Goal: Task Accomplishment & Management: Use online tool/utility

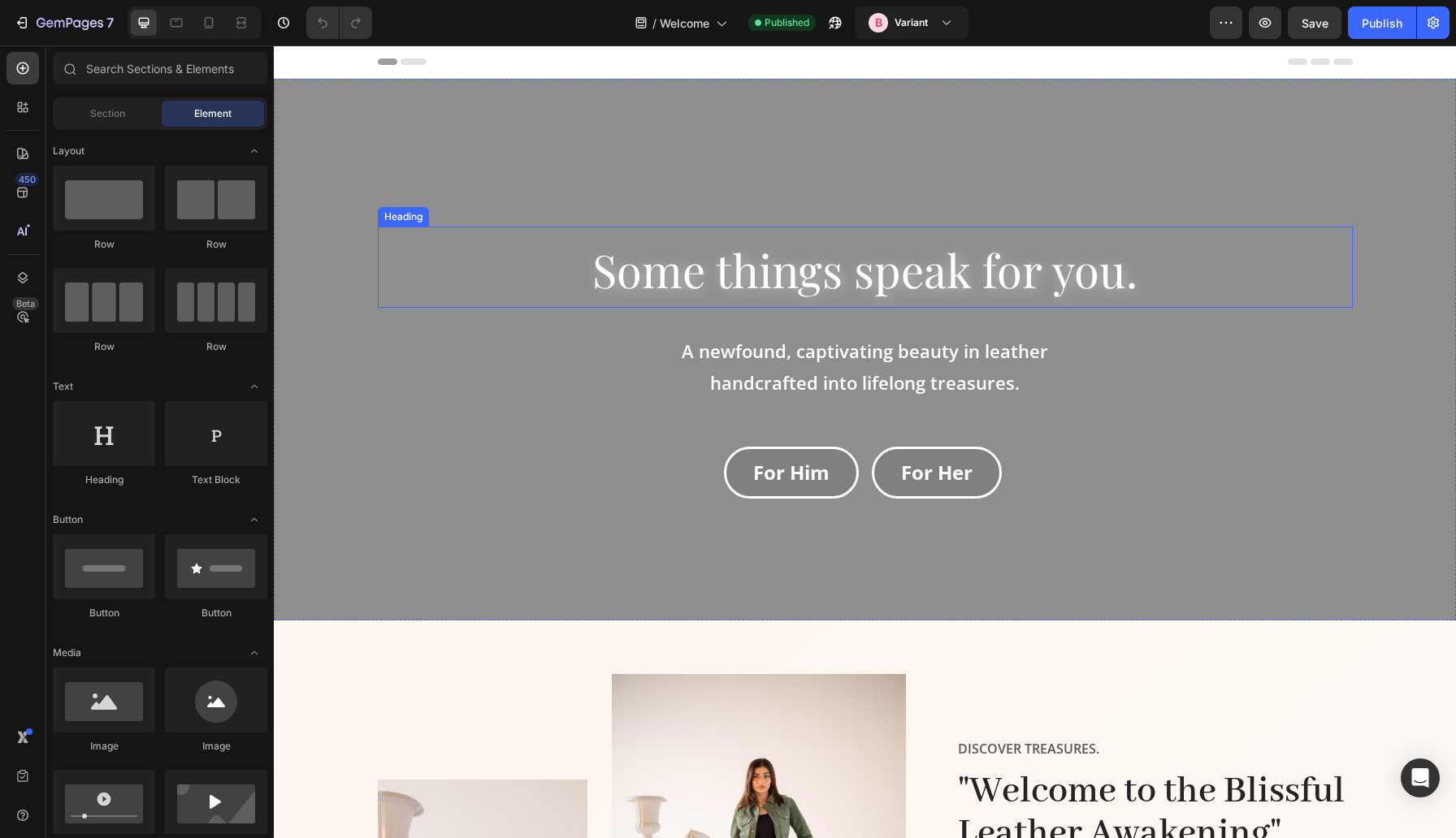
click at [782, 273] on span "Some things speak for you." at bounding box center [865, 269] width 545 height 61
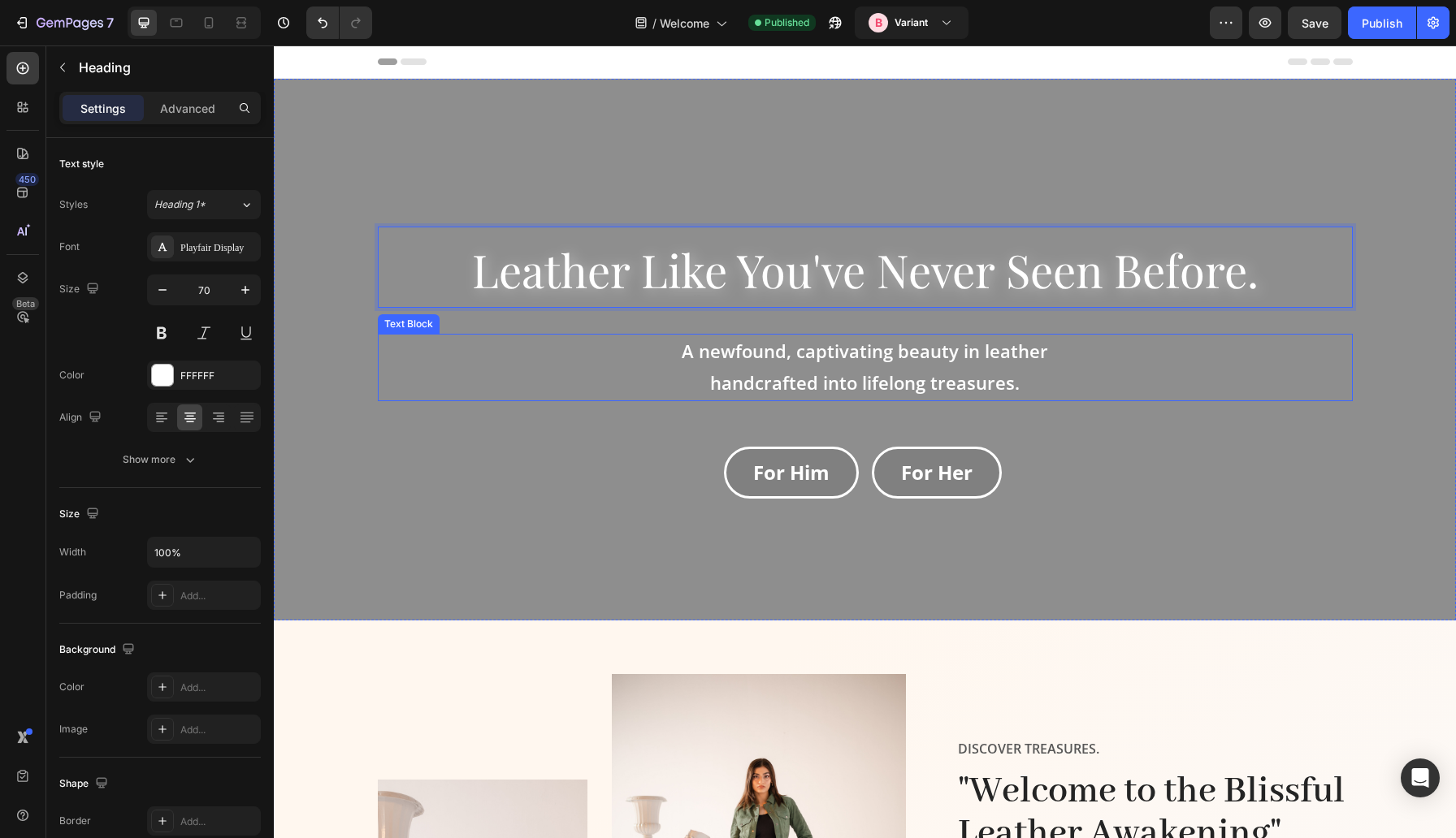
click at [1098, 357] on div "A newfound, captivating beauty in leather handcrafted into lifelong treasures." at bounding box center [866, 367] width 975 height 67
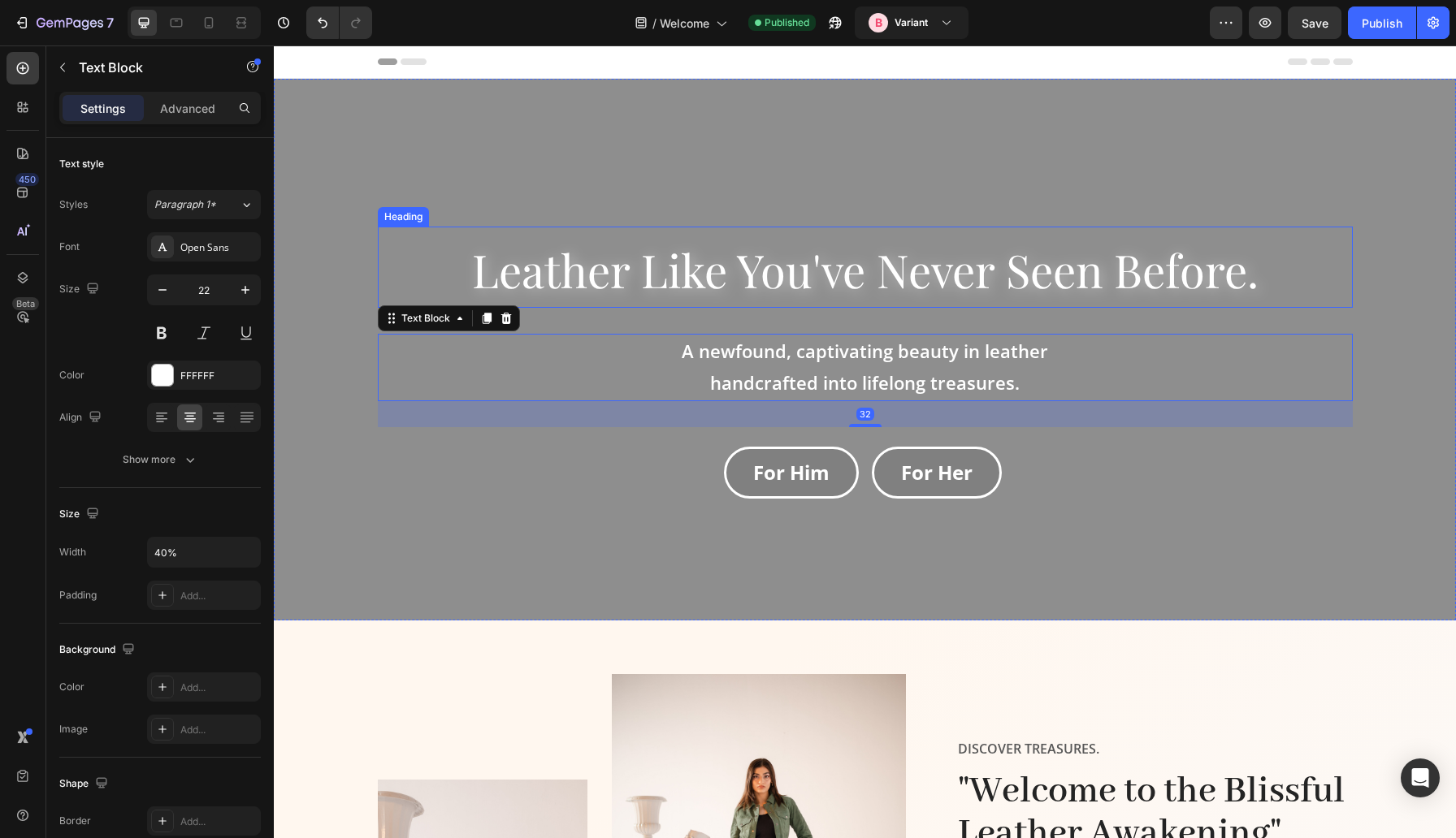
click at [1233, 278] on span "Leather Like You've Never Seen Before." at bounding box center [866, 269] width 787 height 61
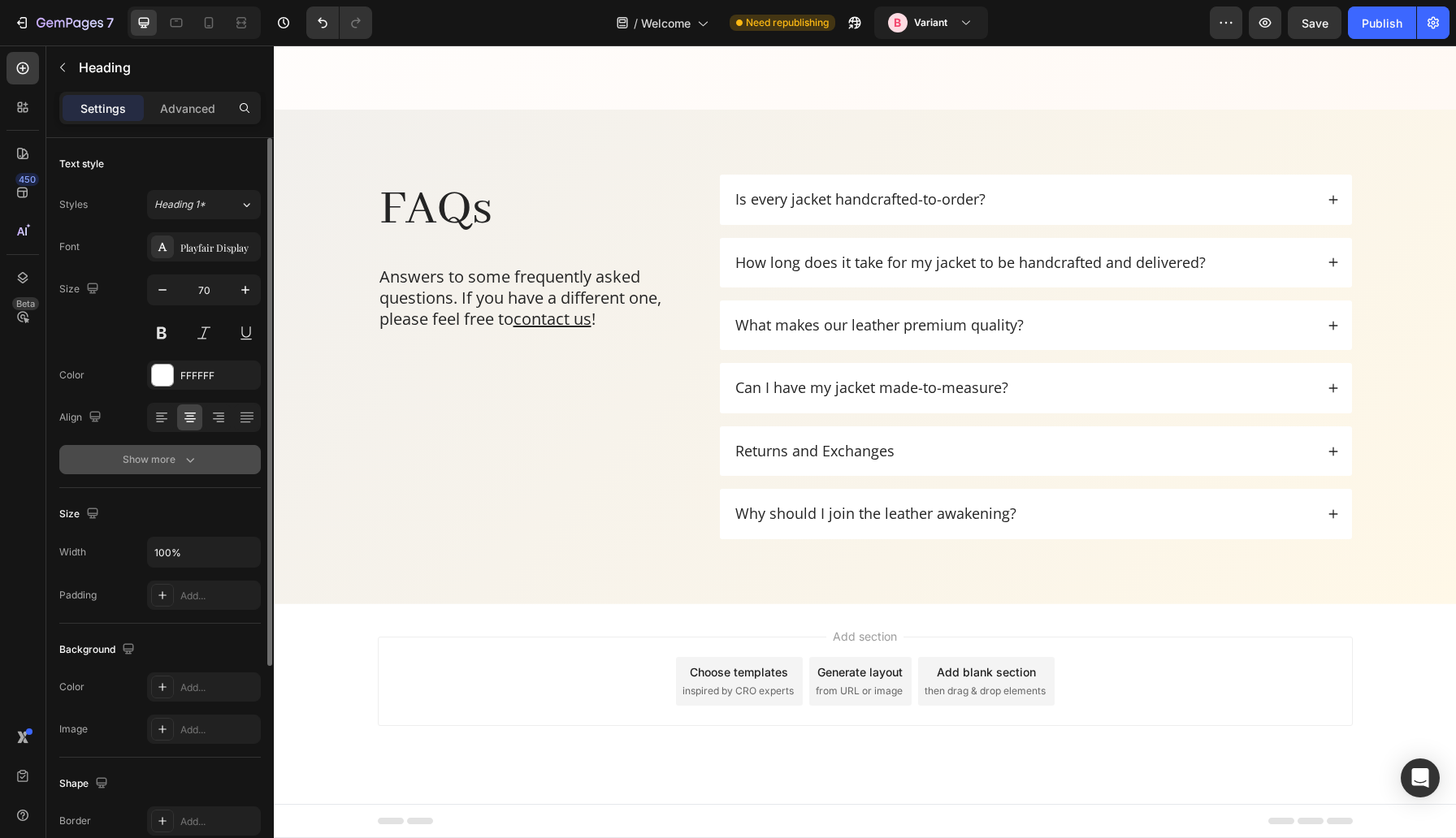
click at [179, 465] on div "Show more" at bounding box center [160, 459] width 76 height 16
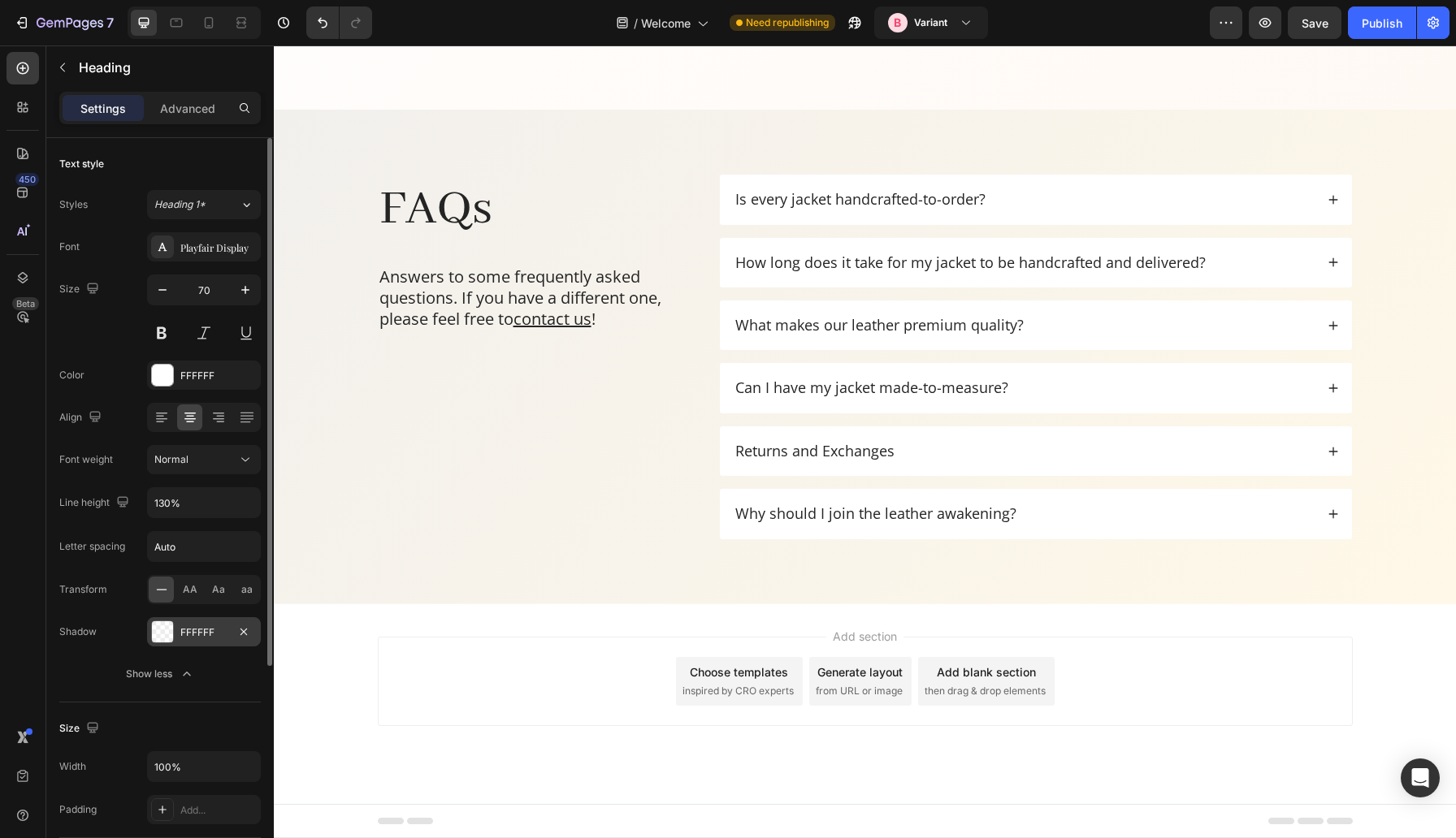
click at [164, 632] on div at bounding box center [162, 632] width 21 height 21
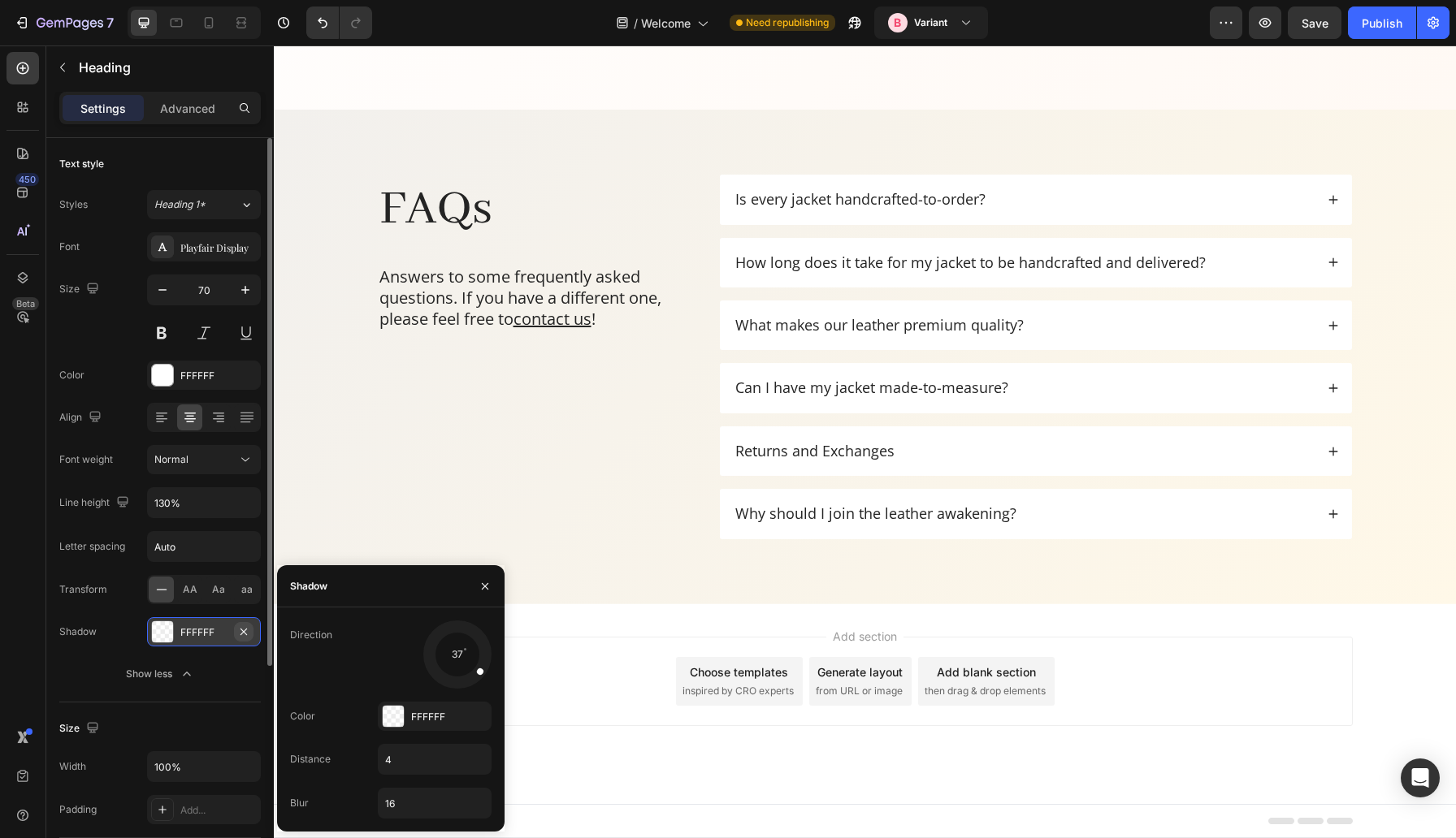
click at [240, 628] on icon "button" at bounding box center [243, 632] width 13 height 13
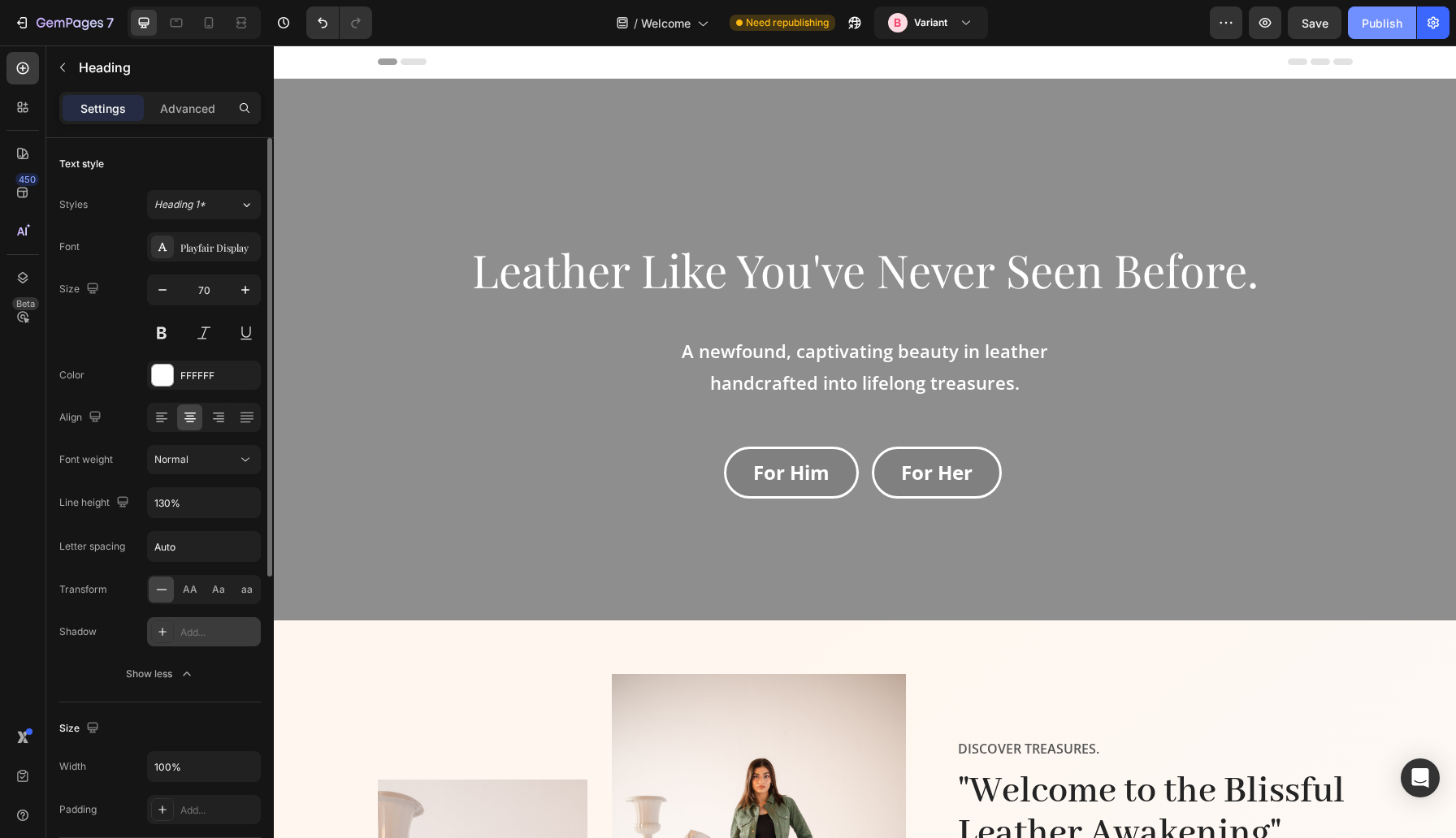
click at [1391, 28] on div "Publish" at bounding box center [1382, 23] width 41 height 17
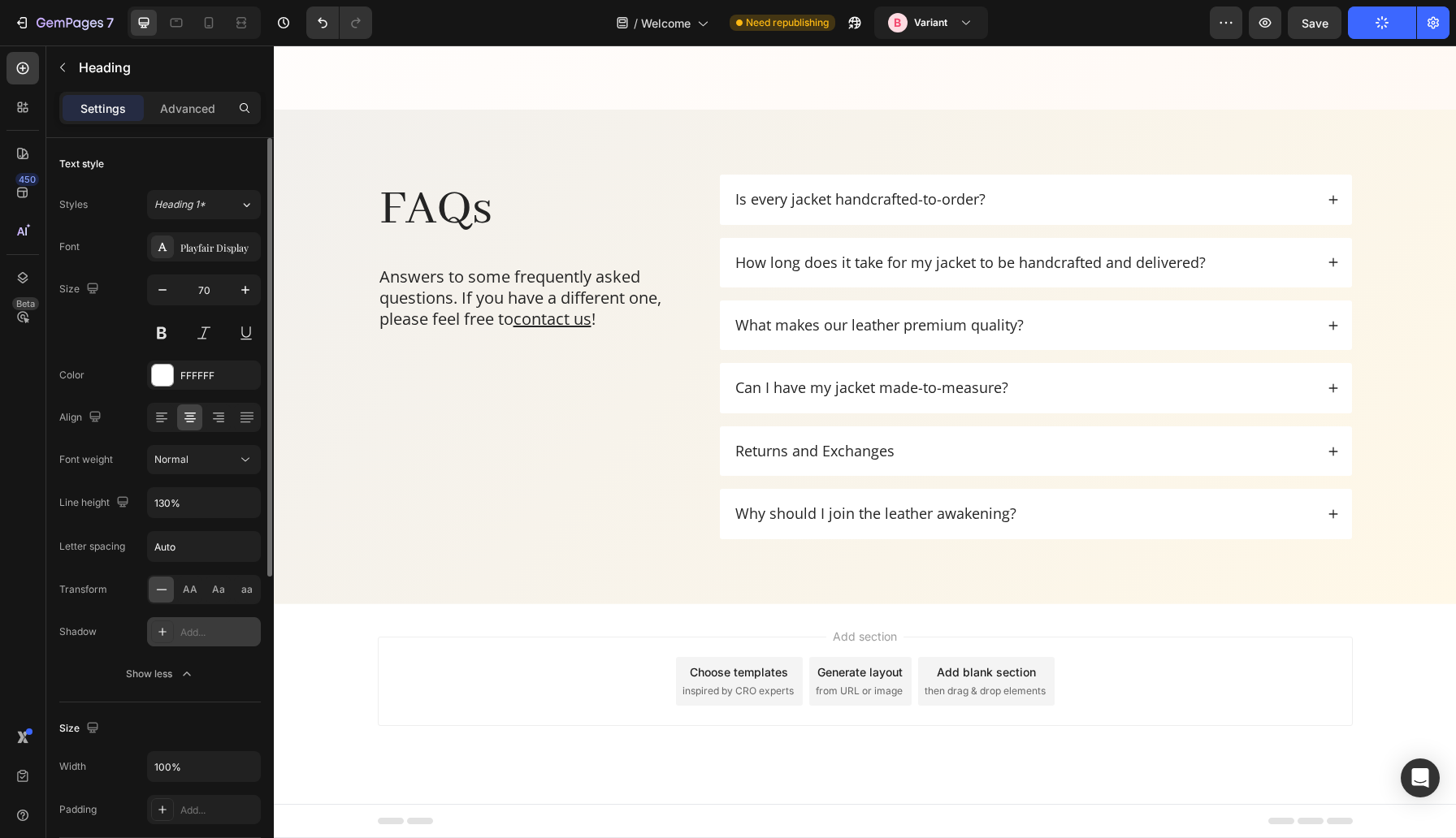
scroll to position [3457, 0]
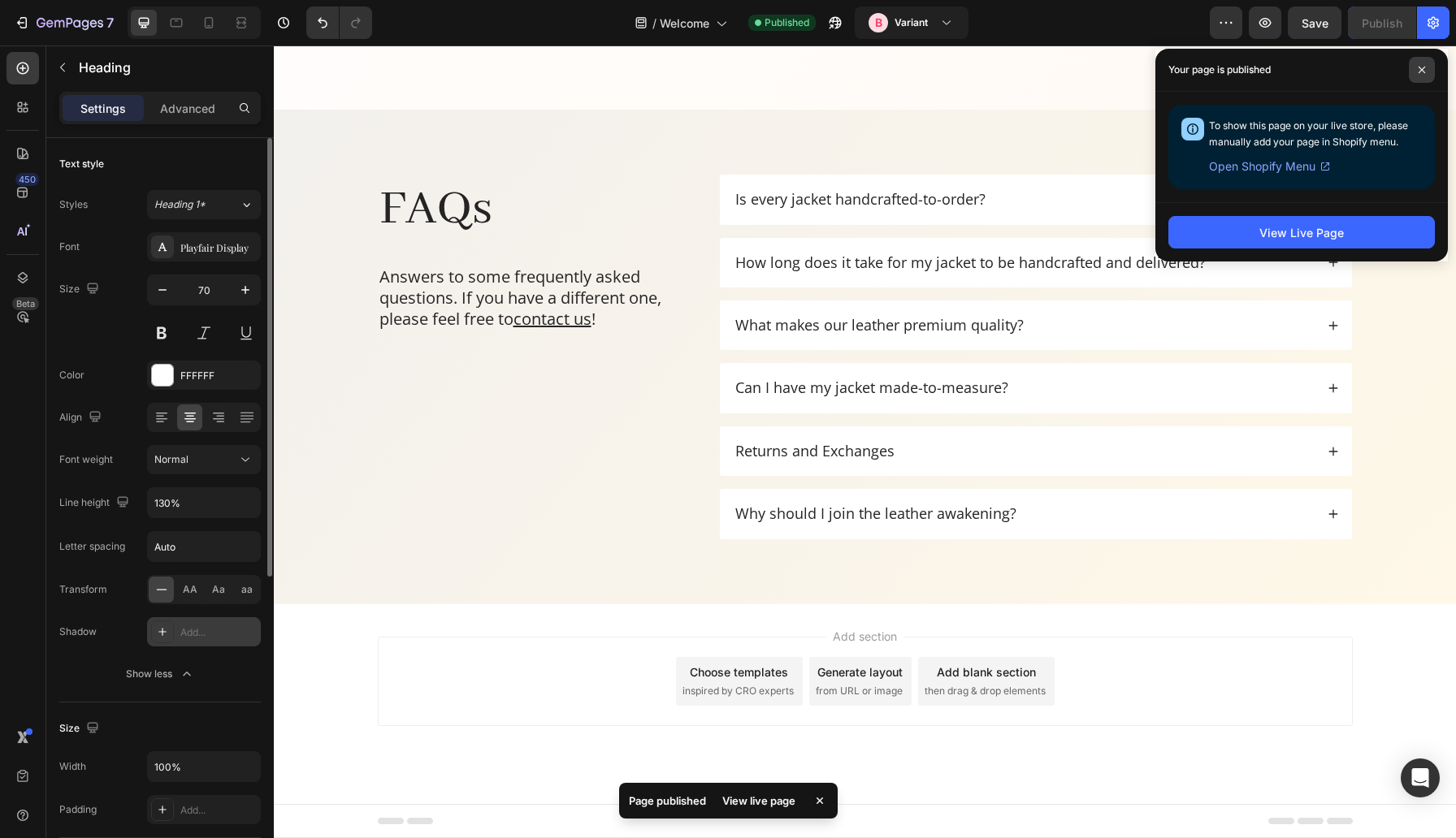
click at [1422, 70] on icon at bounding box center [1422, 70] width 7 height 7
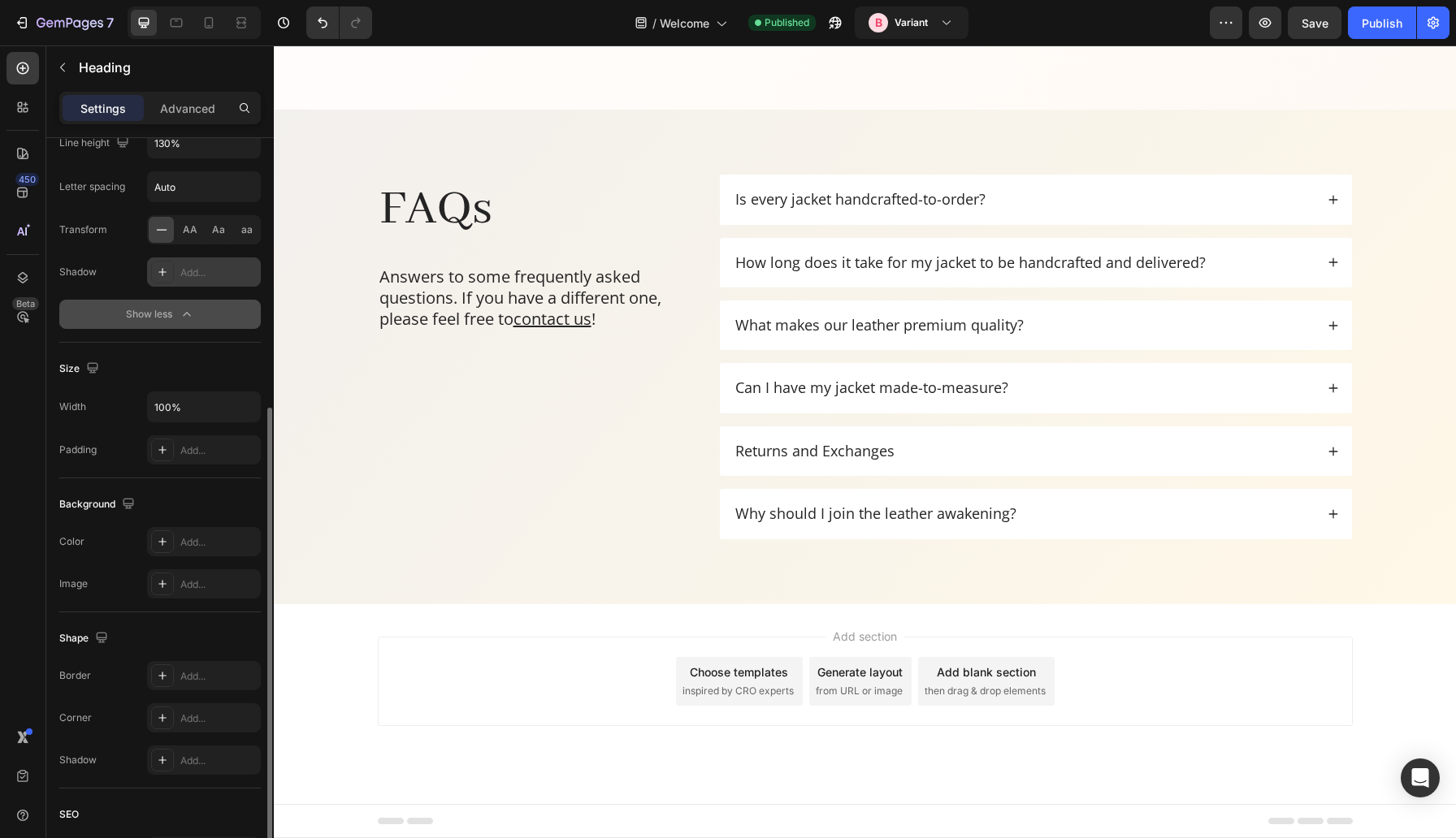
scroll to position [522, 0]
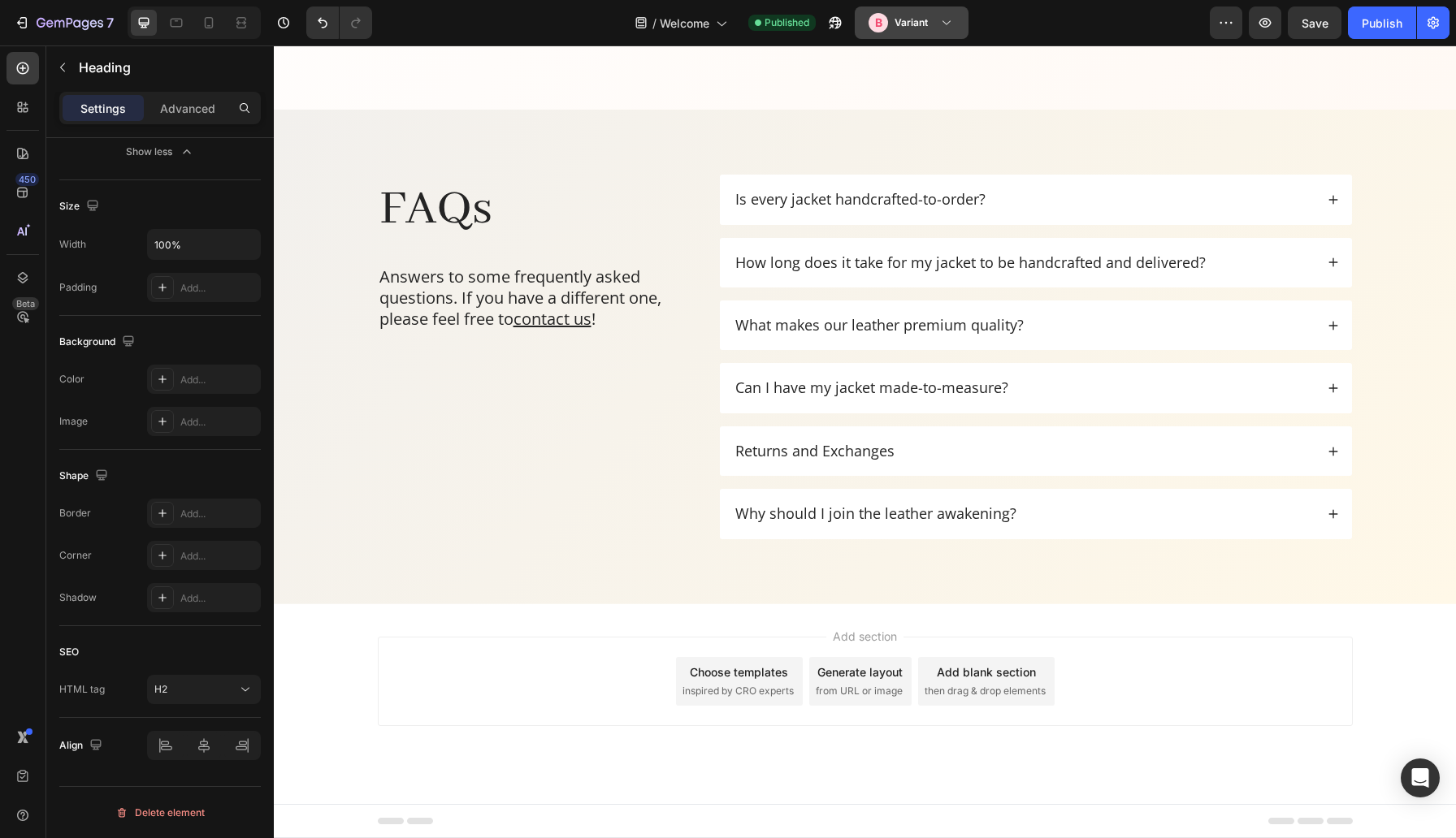
click at [922, 27] on h3 "Variant" at bounding box center [911, 22] width 33 height 16
click at [925, 30] on h3 "Variant" at bounding box center [911, 22] width 33 height 16
click at [934, 26] on div "B Variant" at bounding box center [902, 22] width 66 height 20
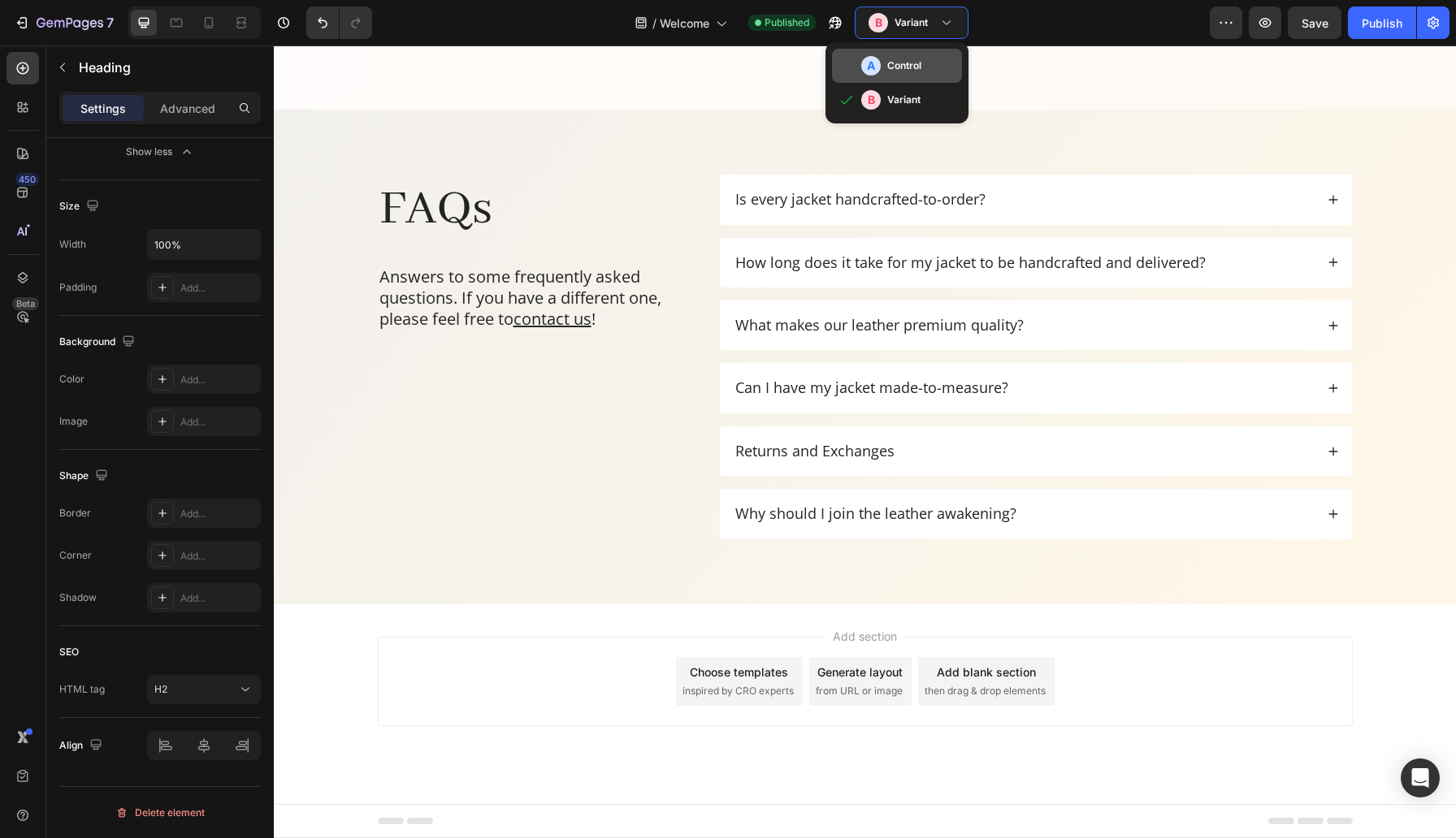
click at [922, 65] on h3 "Control" at bounding box center [905, 65] width 34 height 16
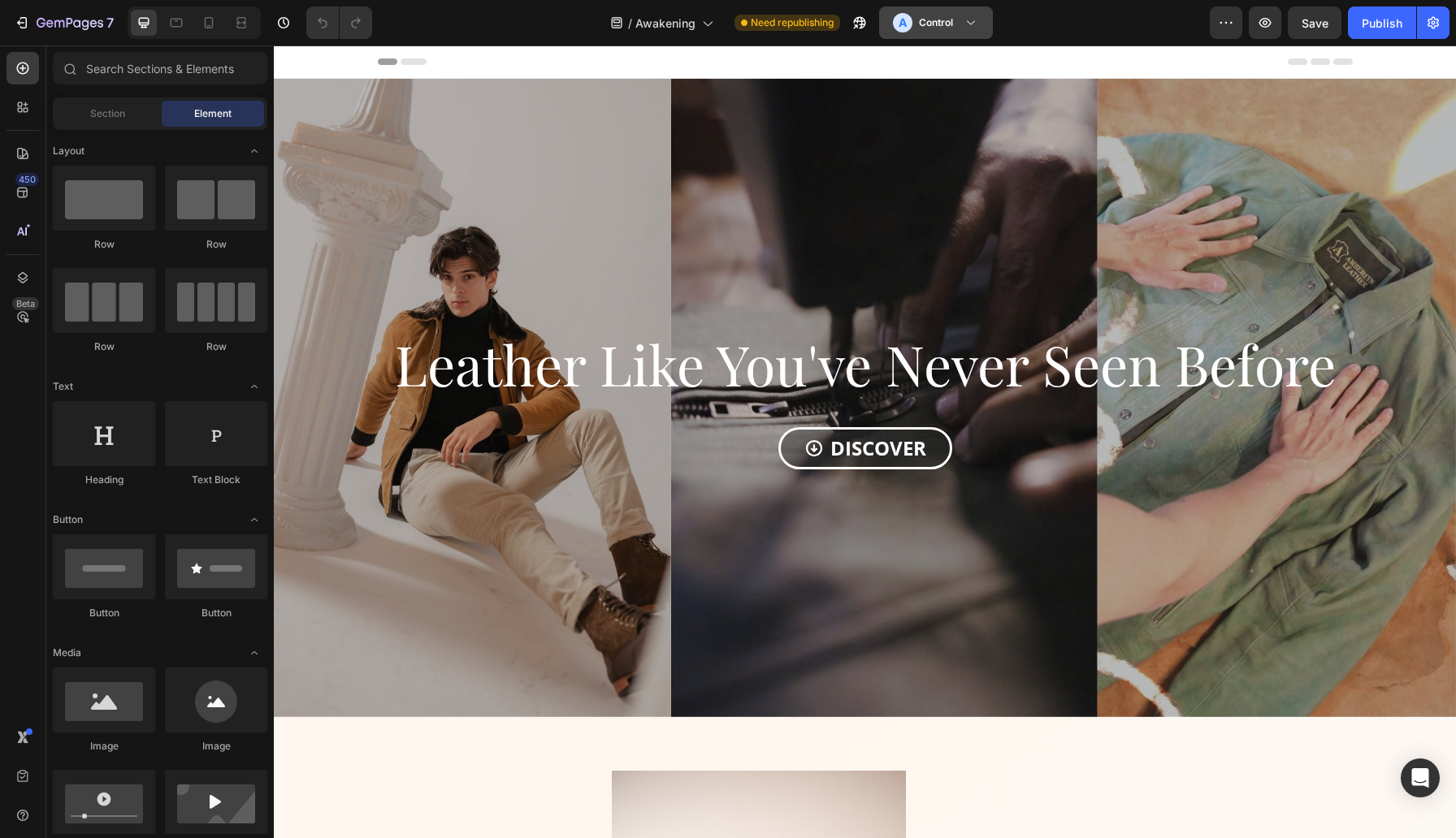
click at [922, 13] on div "A Control" at bounding box center [923, 22] width 60 height 20
click at [928, 98] on h3 "Variant" at bounding box center [928, 99] width 33 height 16
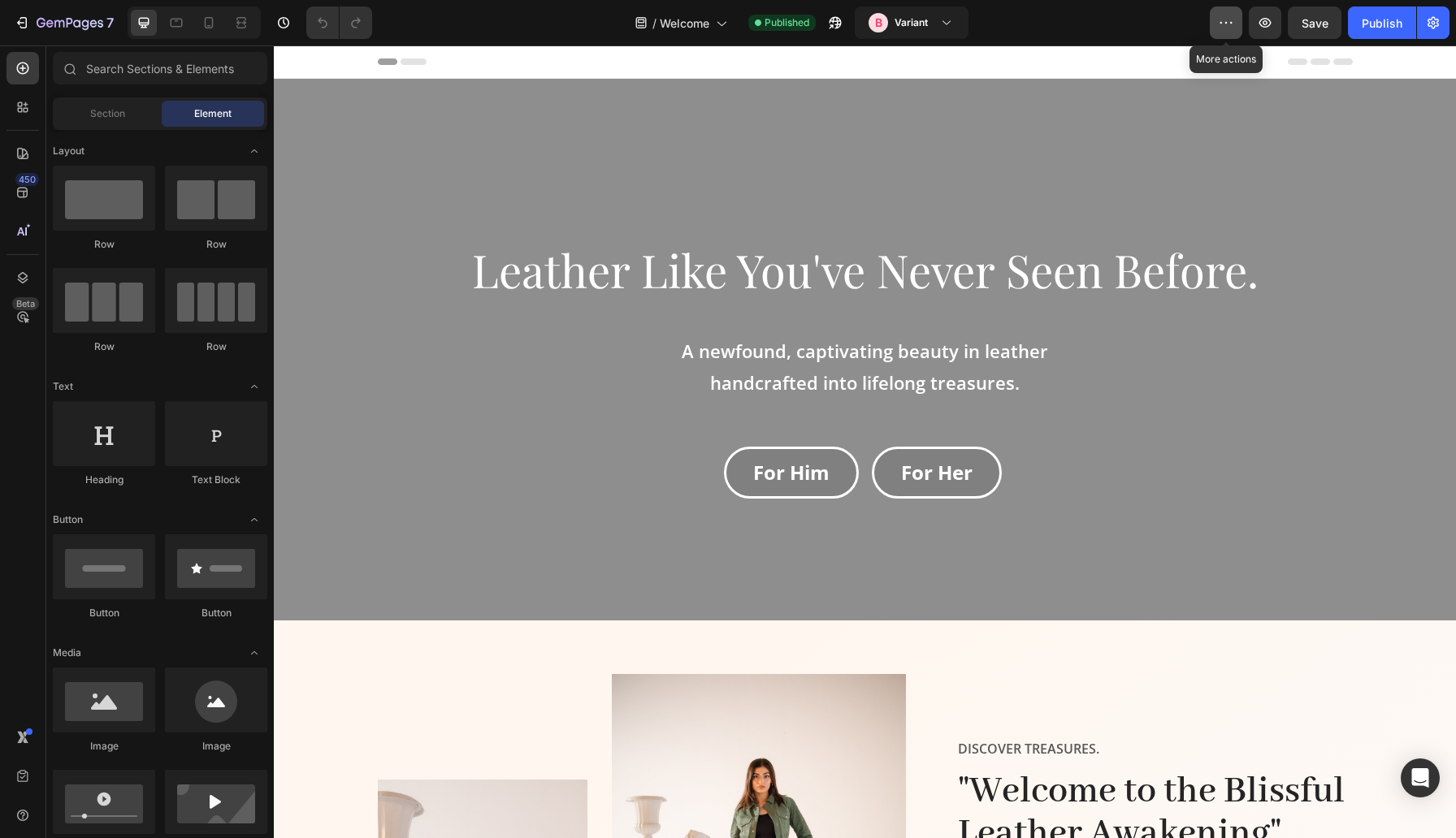
click at [1215, 25] on button "button" at bounding box center [1227, 23] width 32 height 32
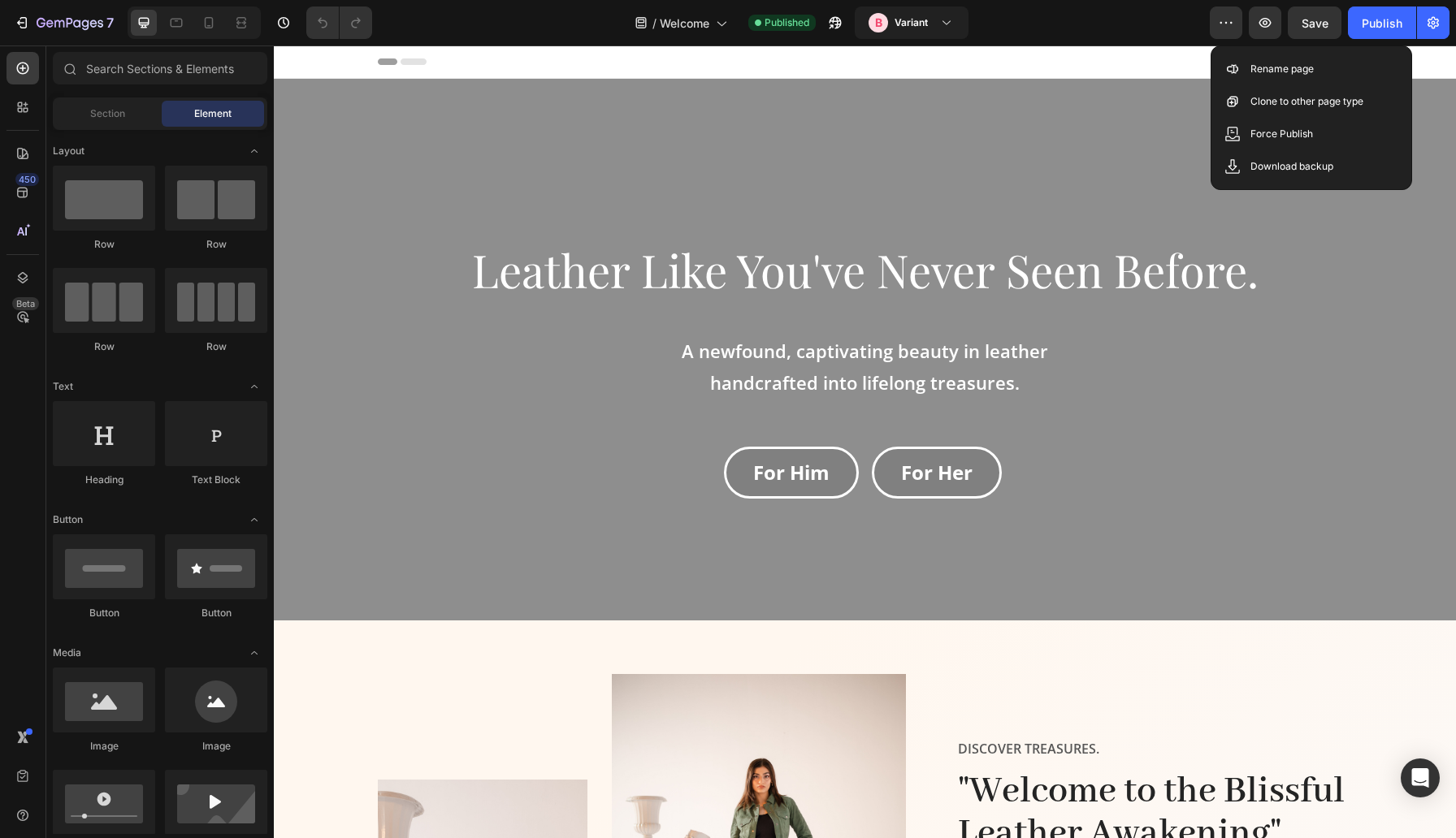
click at [1183, 26] on div "/ Welcome Published B Variant" at bounding box center [797, 23] width 825 height 32
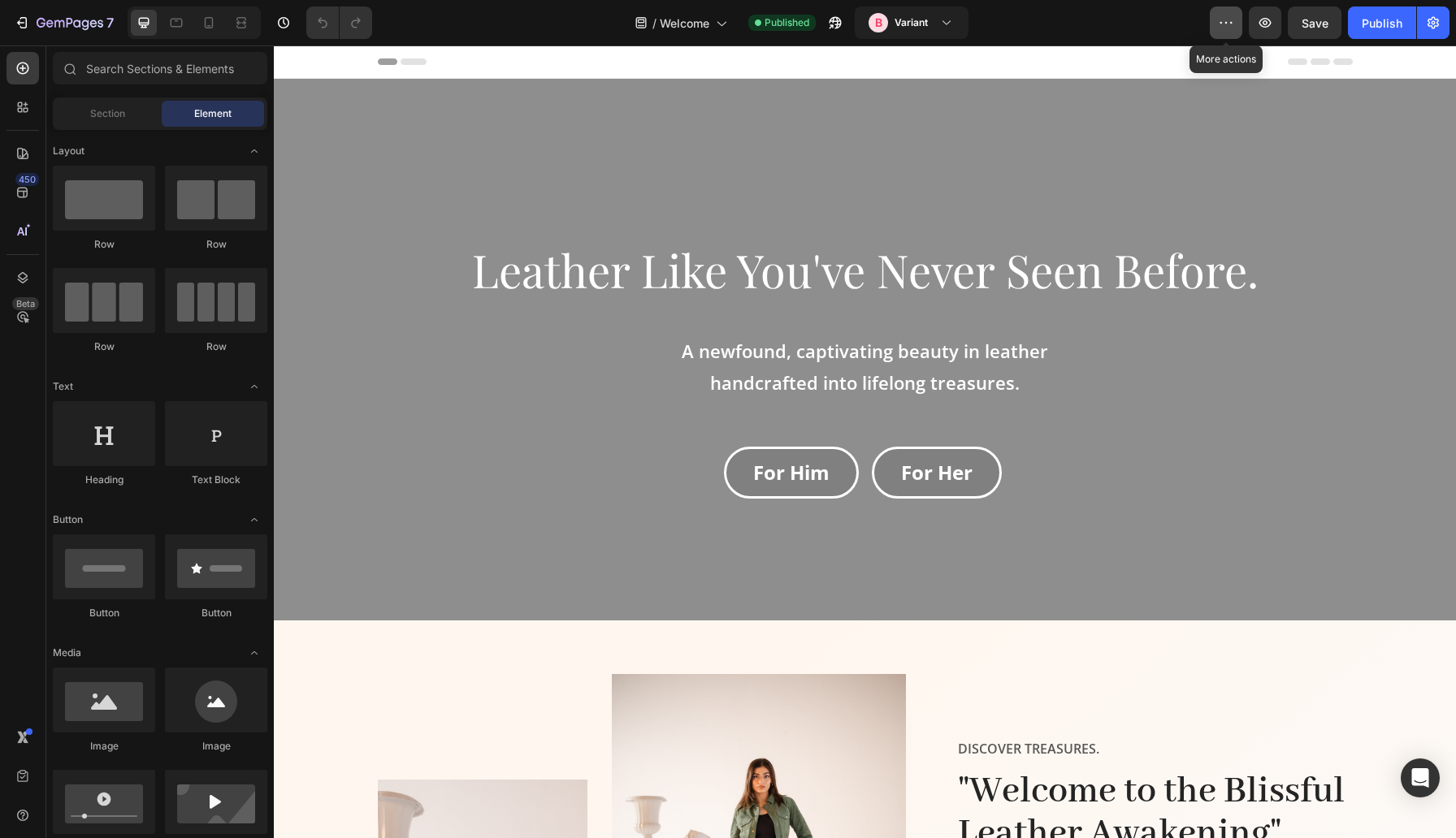
click at [1222, 20] on icon "button" at bounding box center [1226, 22] width 16 height 16
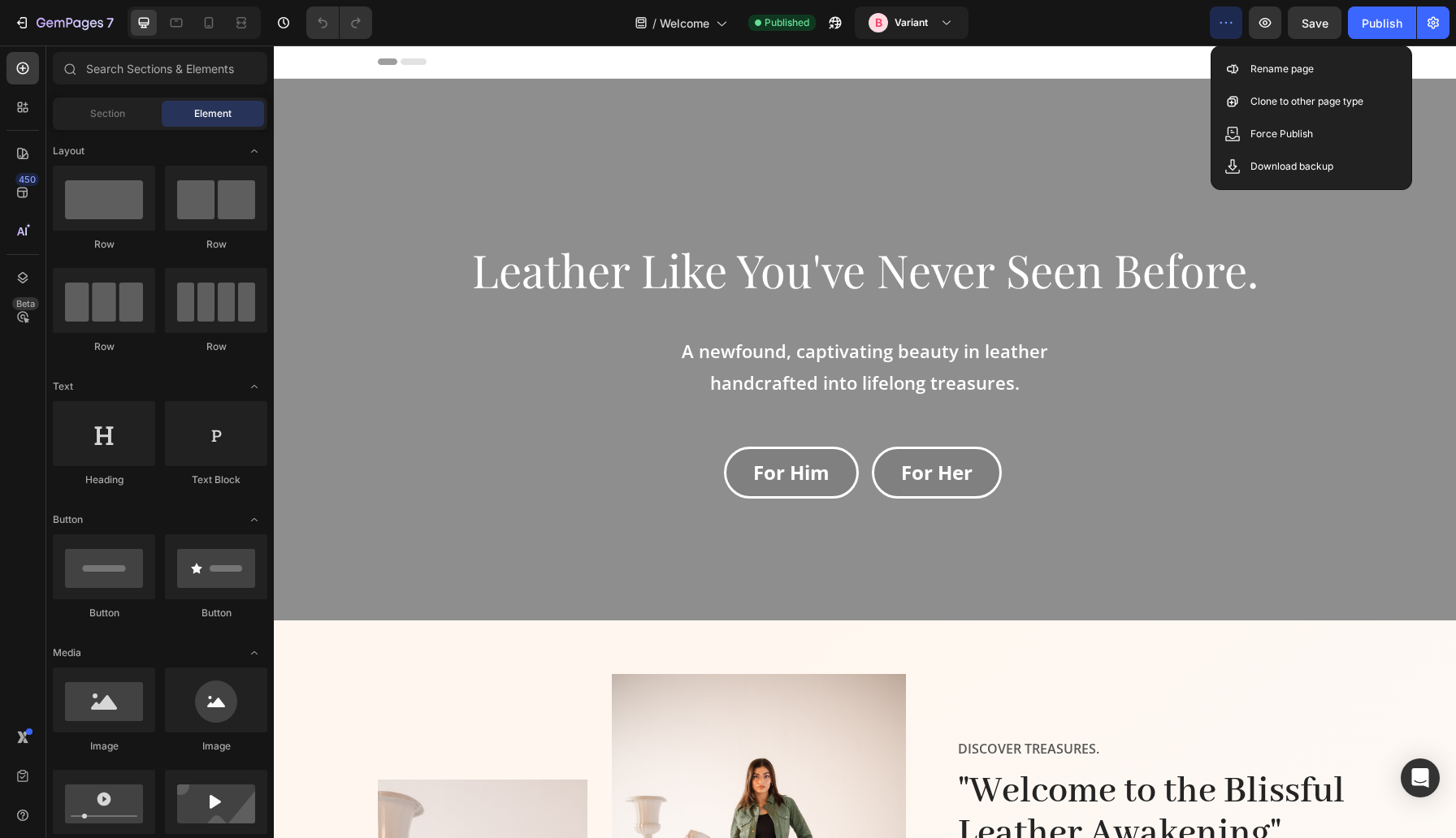
click at [1222, 20] on icon "button" at bounding box center [1226, 22] width 16 height 16
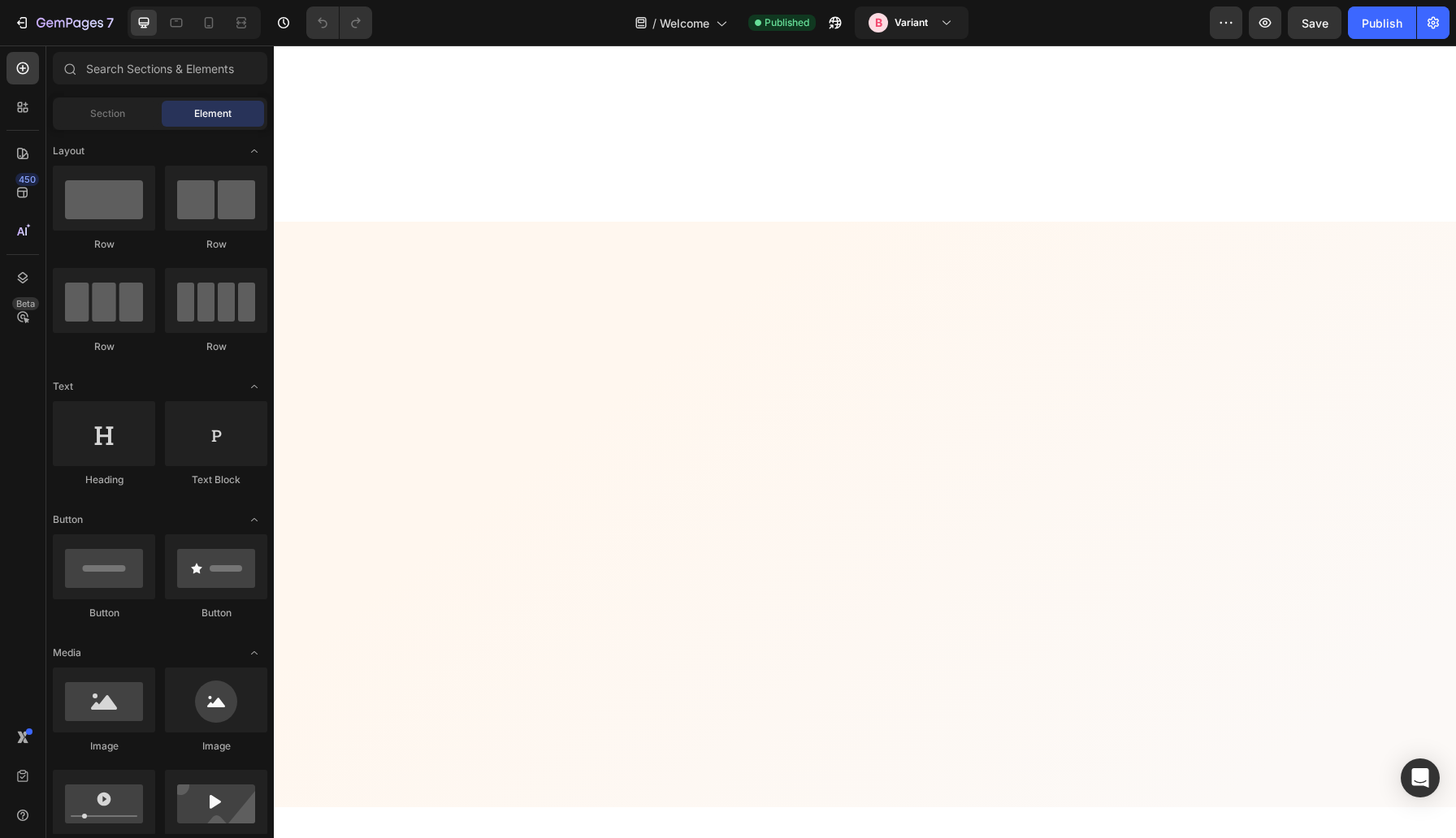
scroll to position [3403, 0]
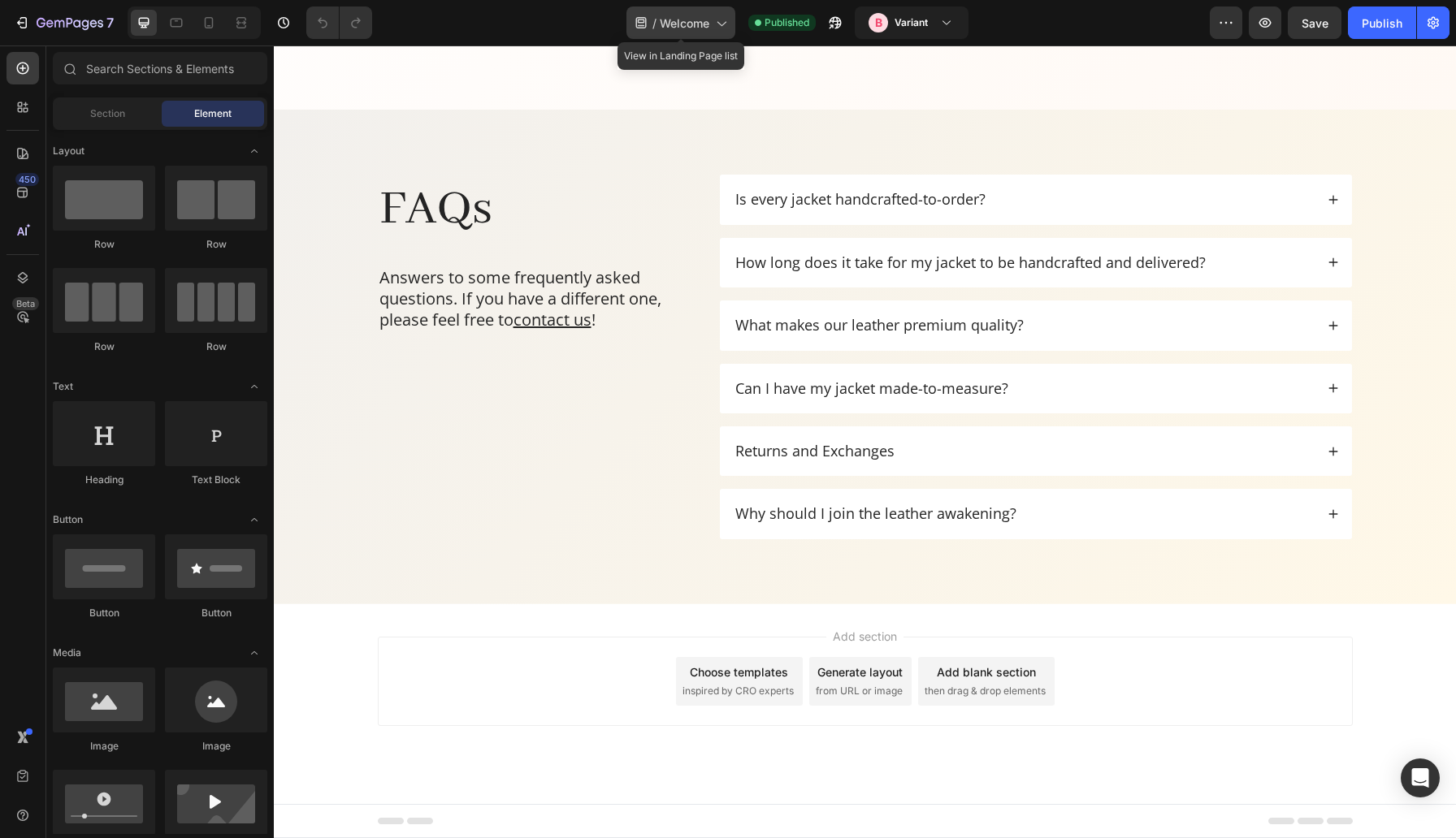
click at [706, 28] on span "Welcome" at bounding box center [685, 23] width 49 height 17
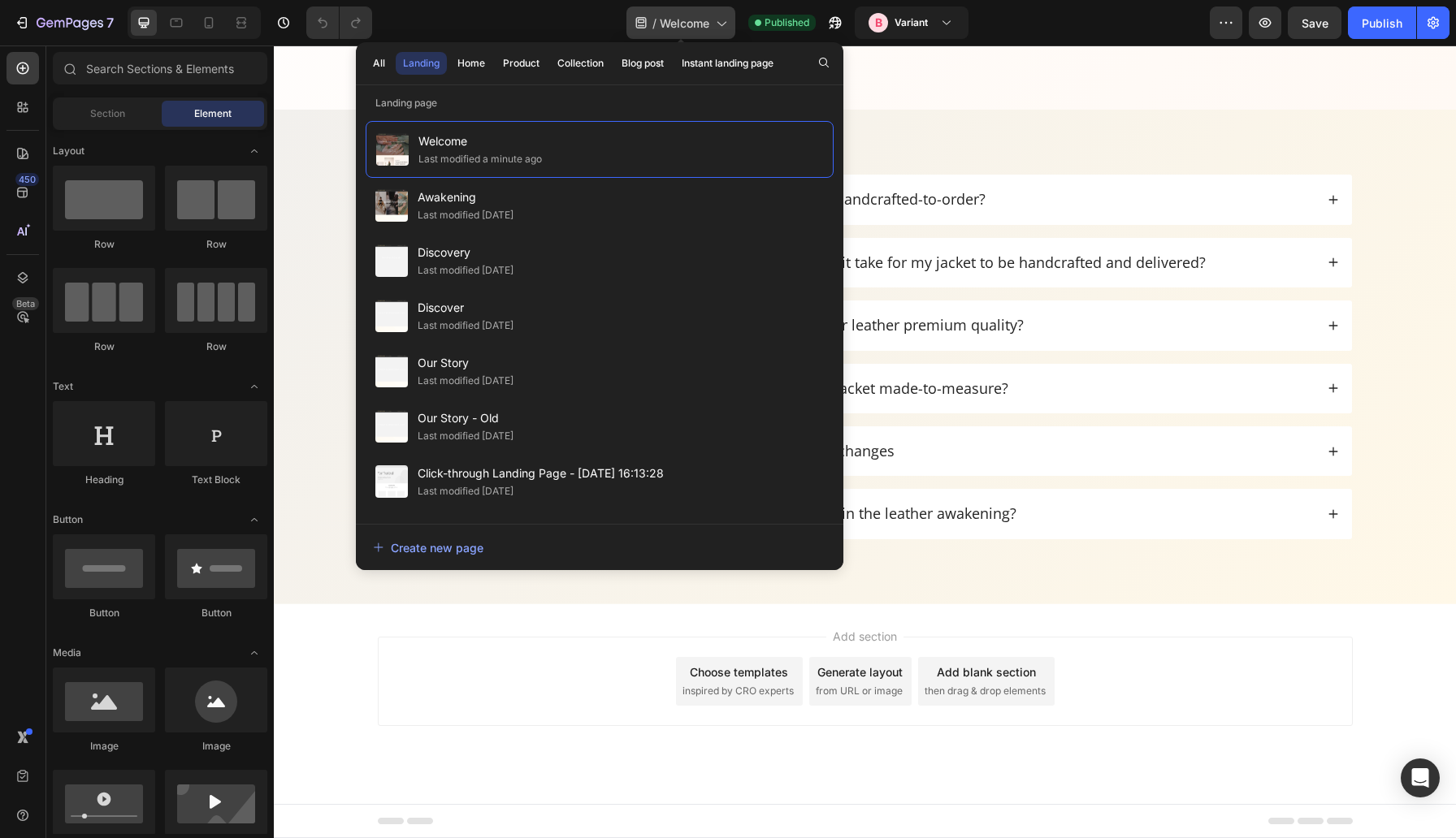
click at [706, 28] on span "Welcome" at bounding box center [685, 23] width 49 height 17
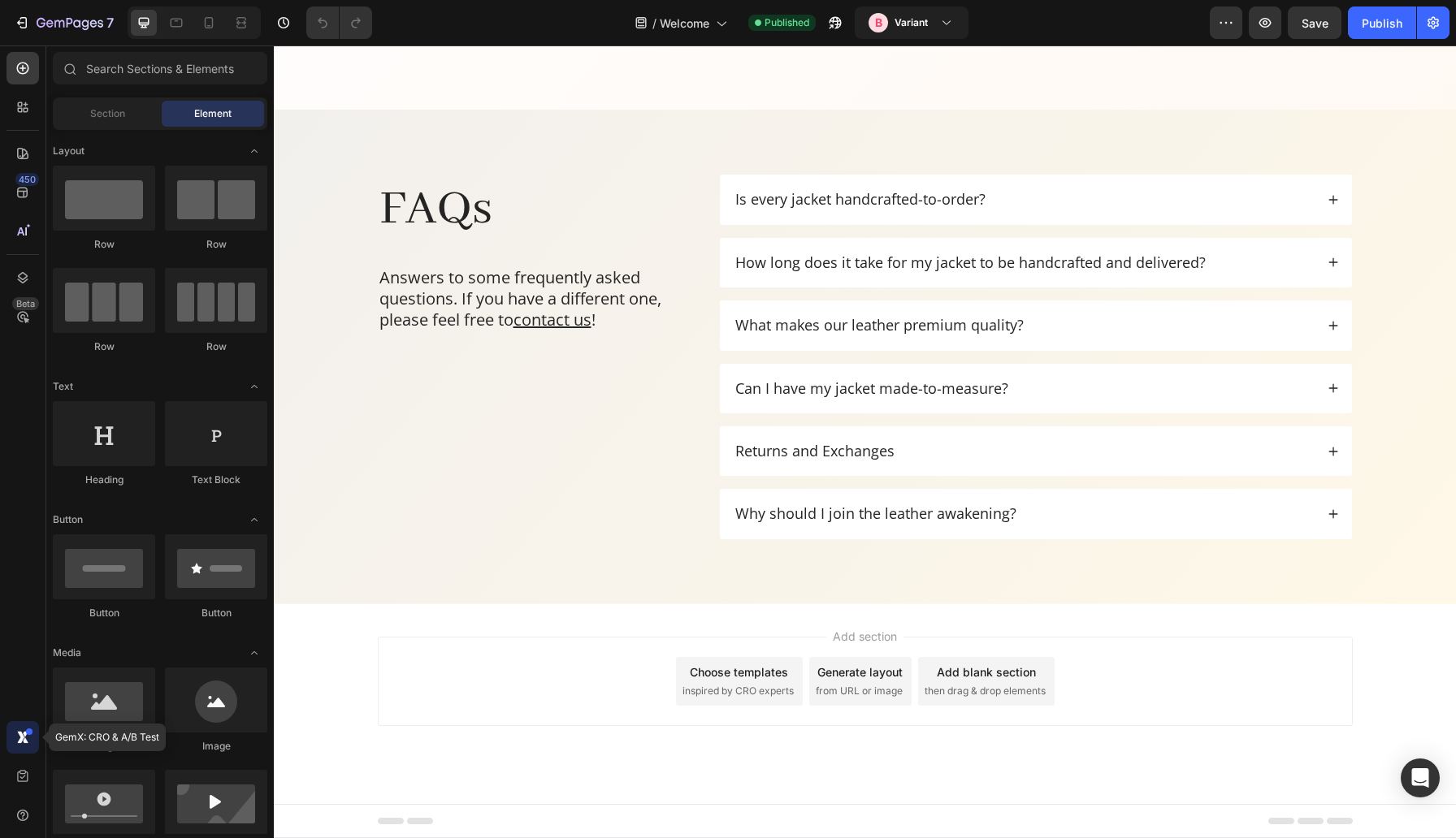
click at [28, 745] on div at bounding box center [23, 738] width 32 height 32
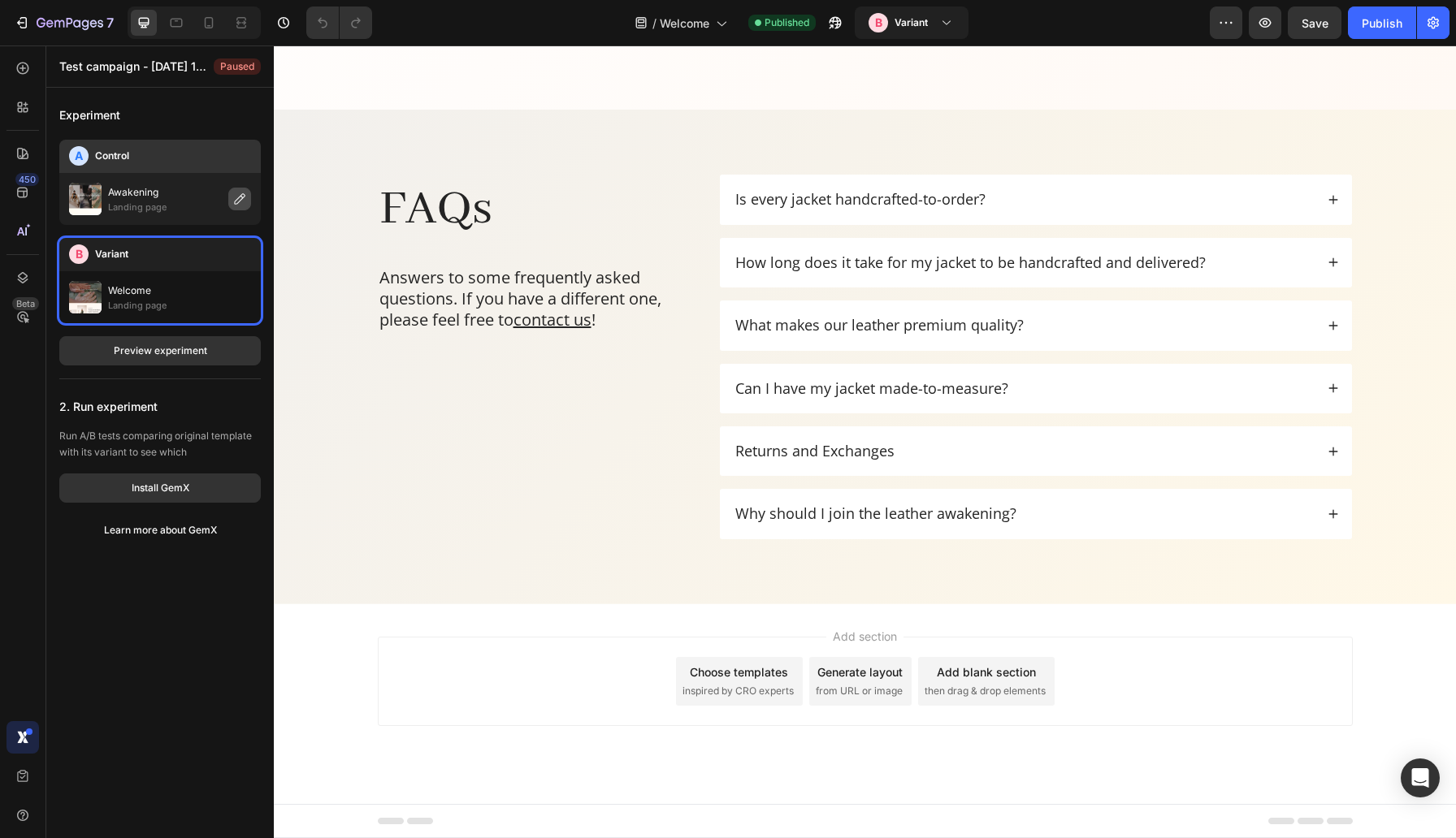
click at [240, 205] on icon "button" at bounding box center [240, 199] width 13 height 13
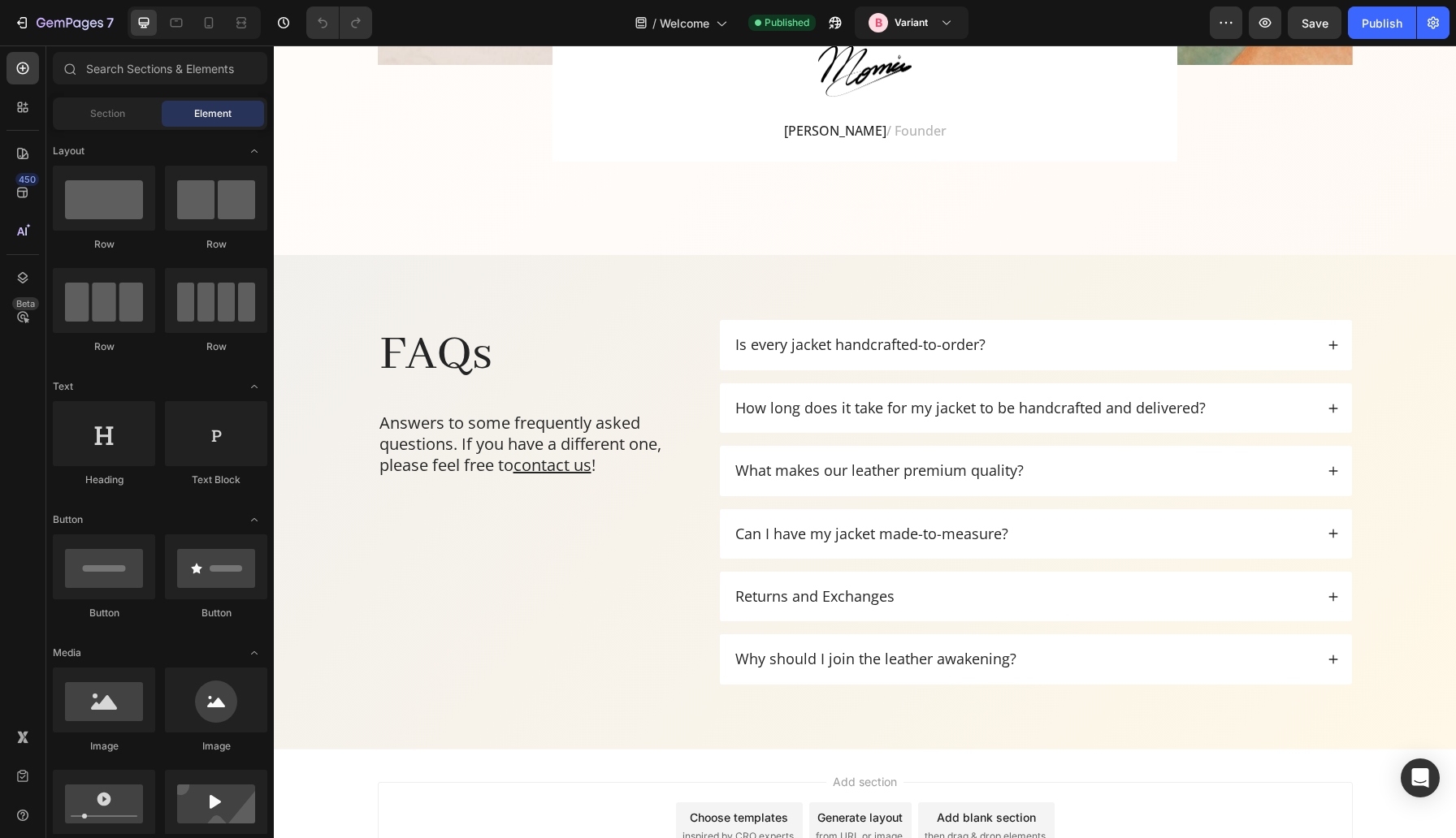
scroll to position [3063, 0]
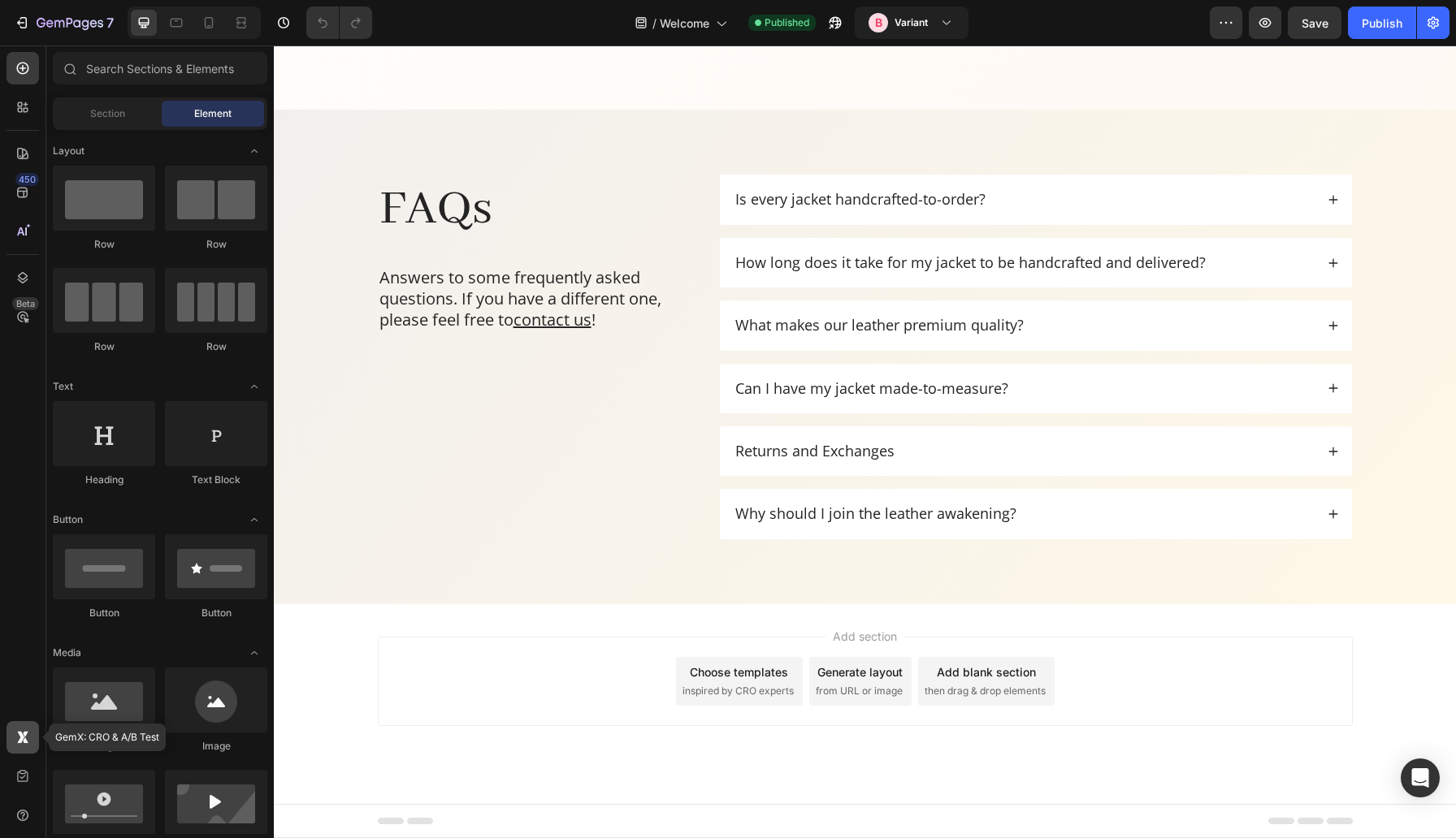
click at [35, 734] on div at bounding box center [23, 738] width 32 height 32
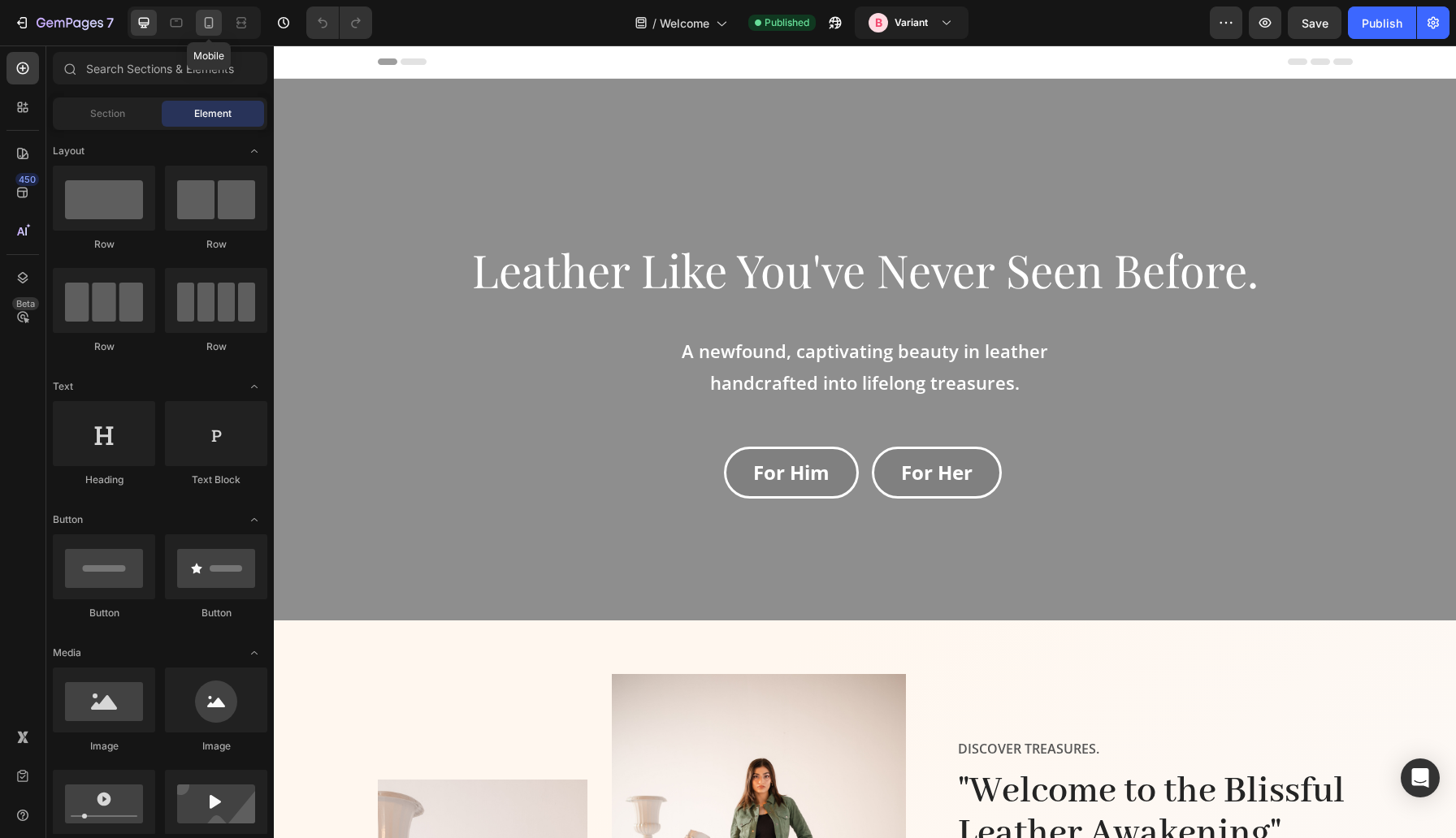
click at [220, 33] on div at bounding box center [209, 22] width 26 height 26
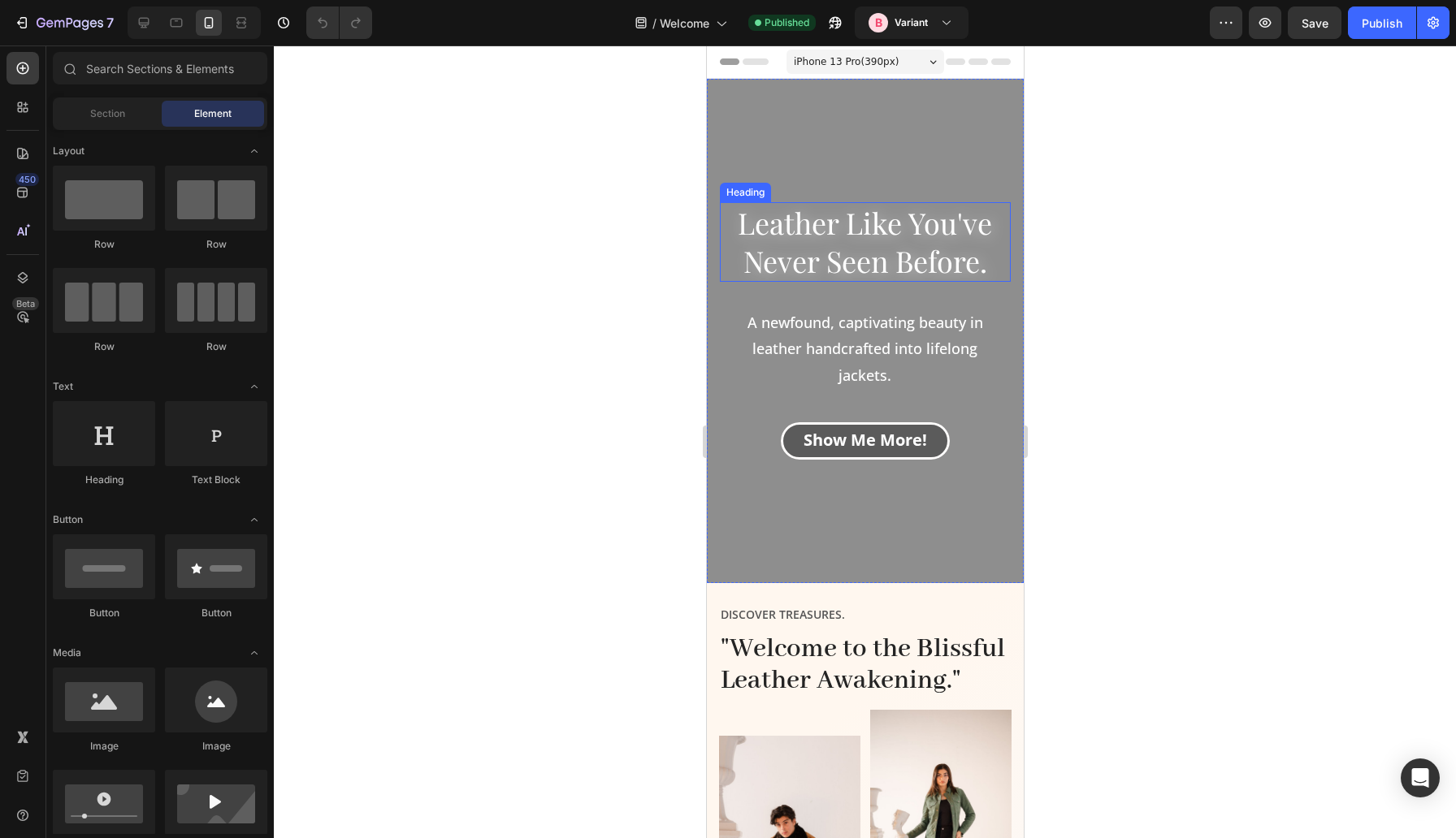
click at [864, 238] on h2 "Leather Like You've Never Seen Before." at bounding box center [865, 242] width 291 height 80
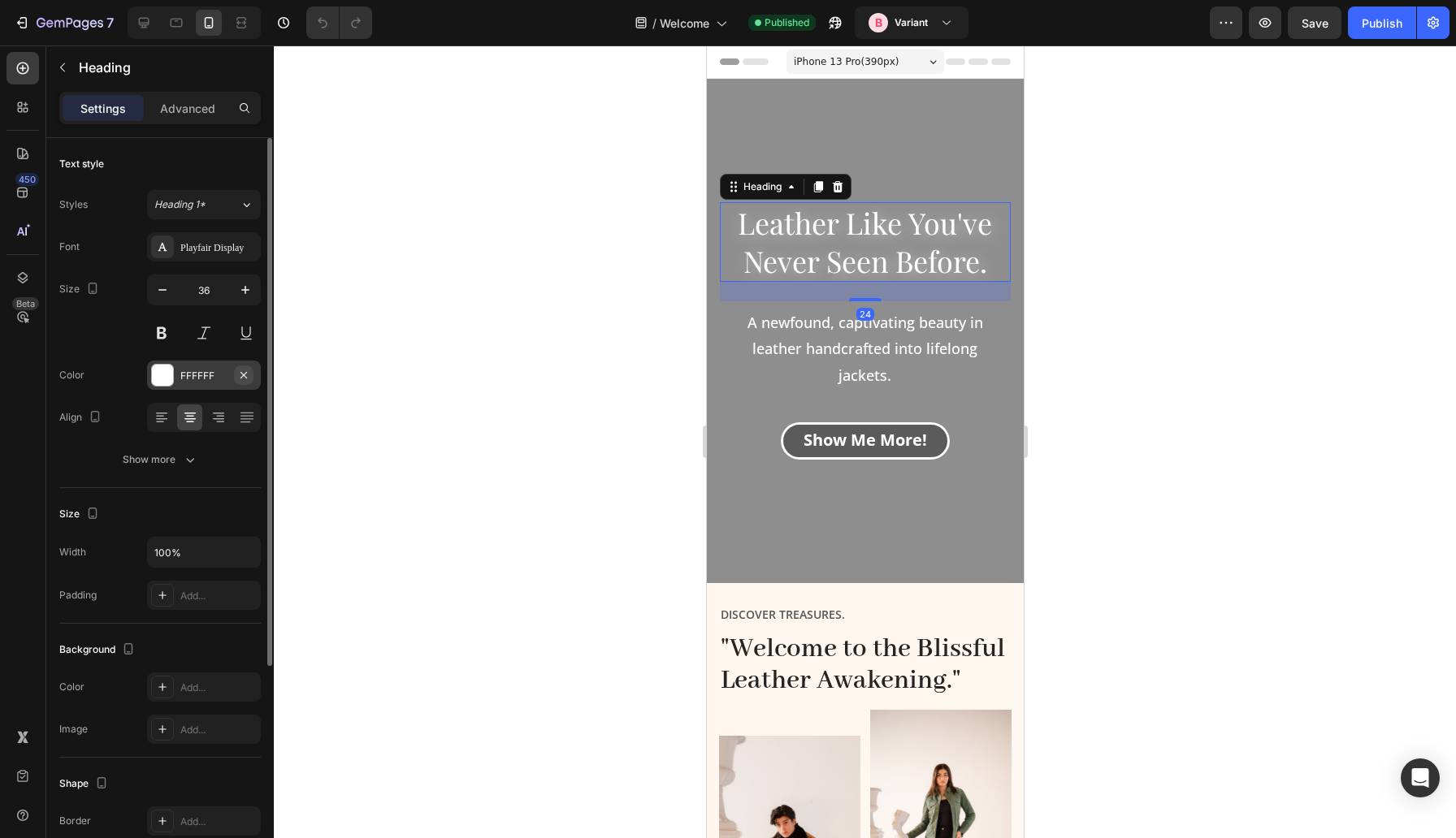
click at [245, 381] on button "button" at bounding box center [244, 375] width 20 height 20
click at [200, 468] on button "Show more" at bounding box center [160, 459] width 201 height 29
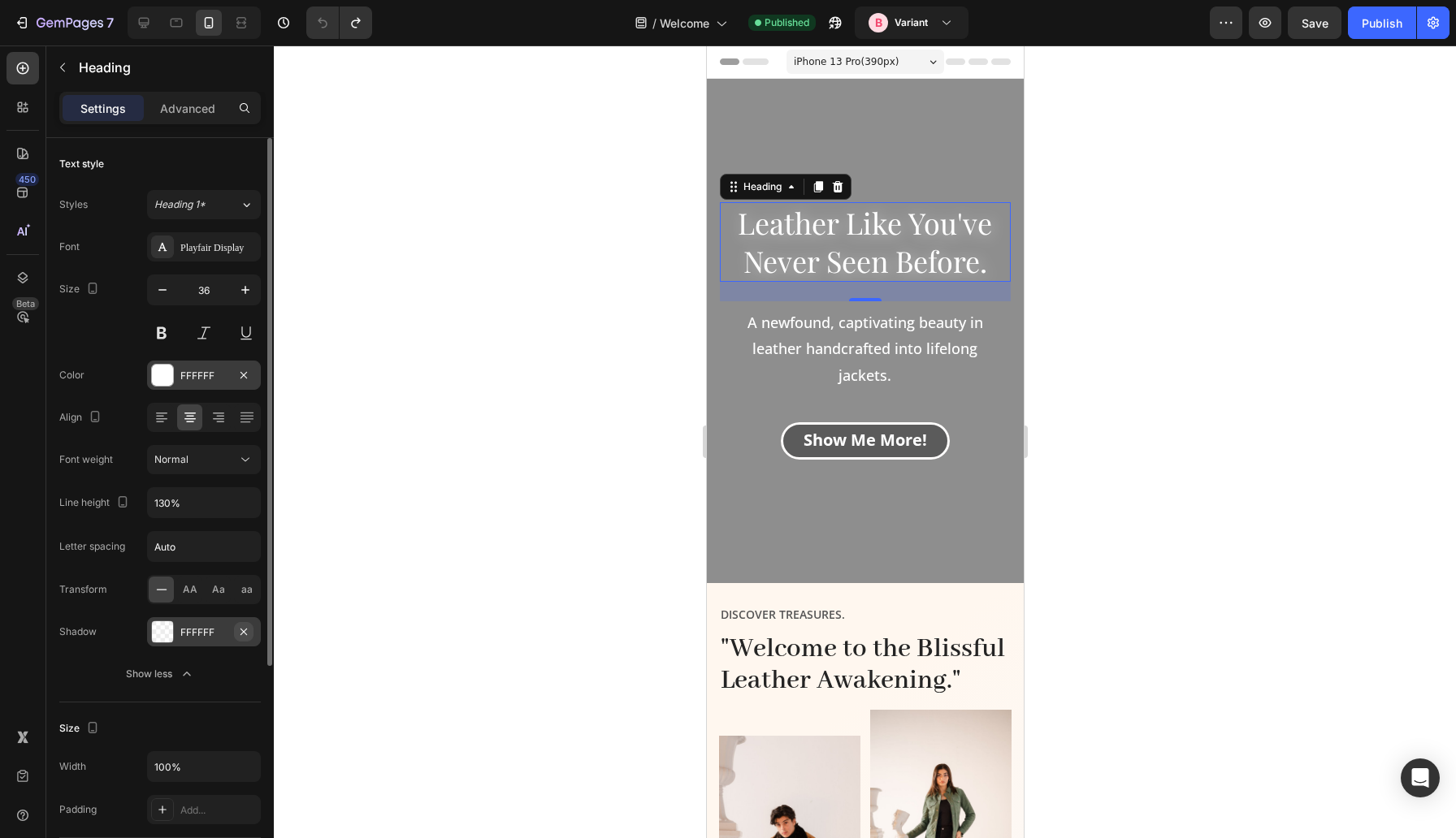
click at [245, 633] on icon "button" at bounding box center [243, 632] width 13 height 13
click at [1382, 27] on div "Publish" at bounding box center [1382, 23] width 41 height 17
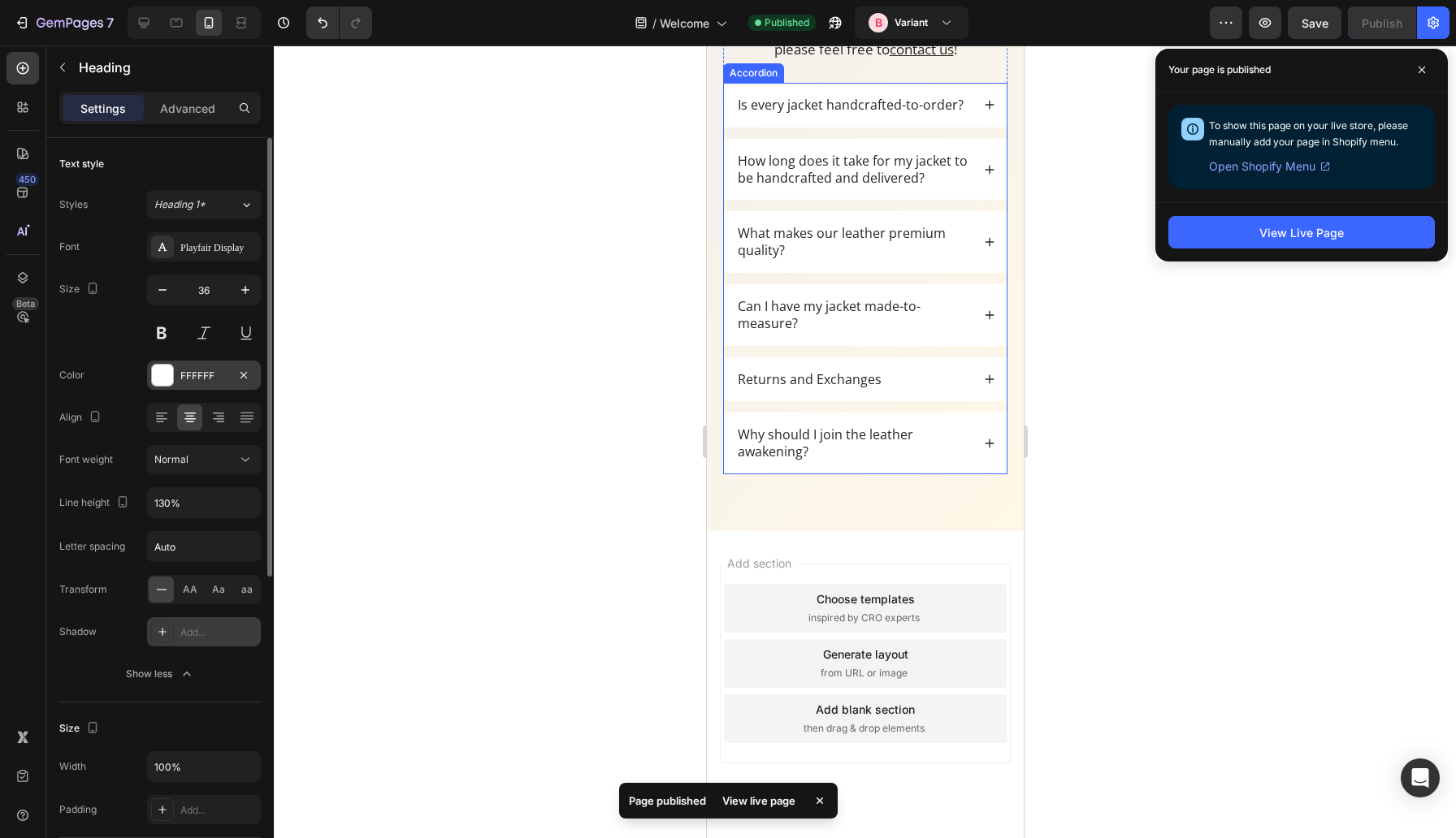
scroll to position [3433, 0]
